Goal: Find contact information: Find contact information

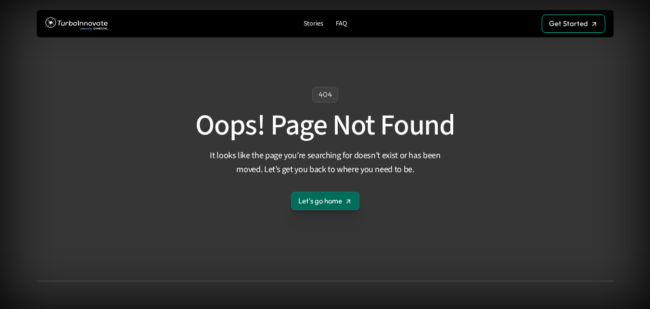
scroll to position [138, 0]
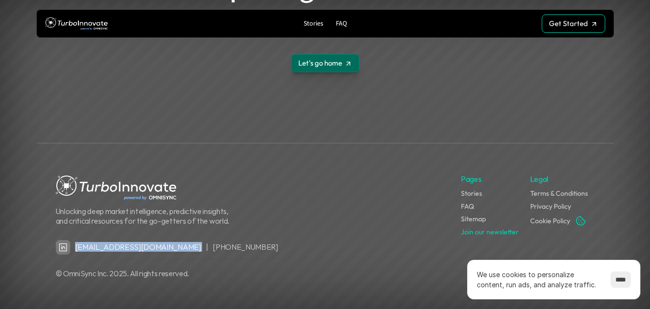
drag, startPoint x: 138, startPoint y: 244, endPoint x: 75, endPoint y: 243, distance: 62.6
click at [75, 243] on div "hello@omnisync.io | +1 (858) 287-7022" at bounding box center [256, 247] width 401 height 14
copy link "[EMAIL_ADDRESS][DOMAIN_NAME]"
